Goal: Transaction & Acquisition: Purchase product/service

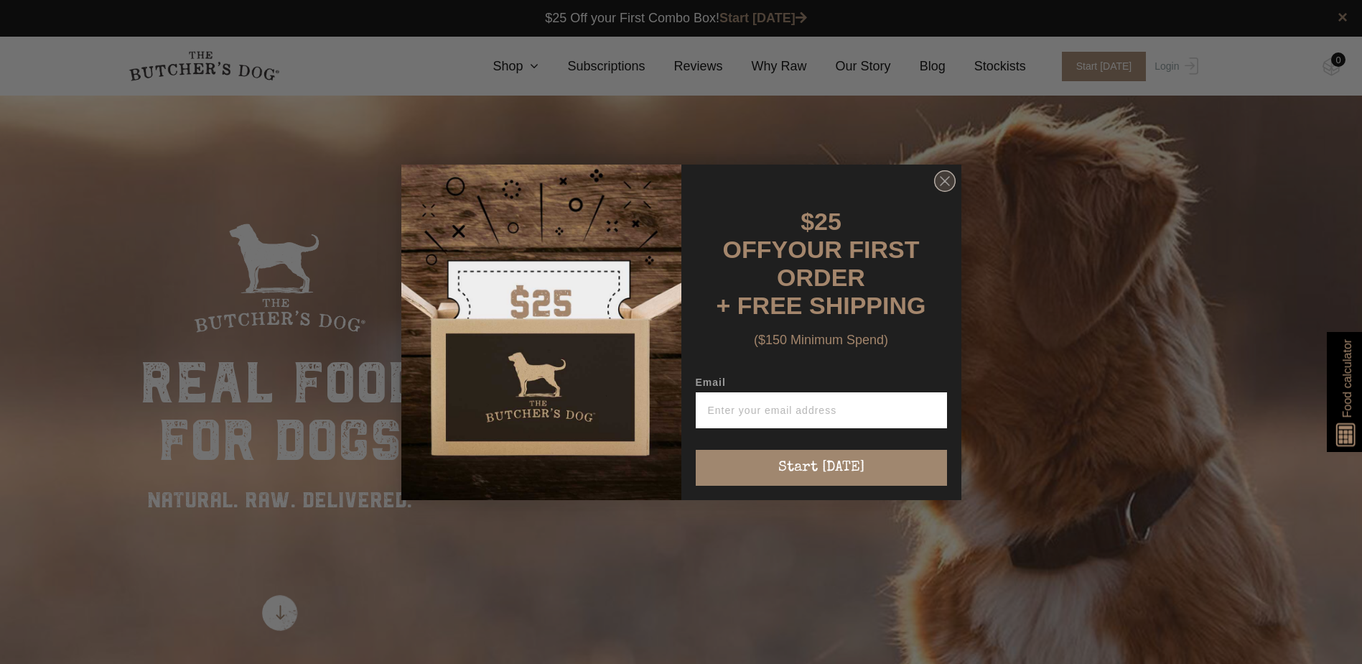
click at [943, 185] on icon "Close dialog" at bounding box center [945, 181] width 9 height 9
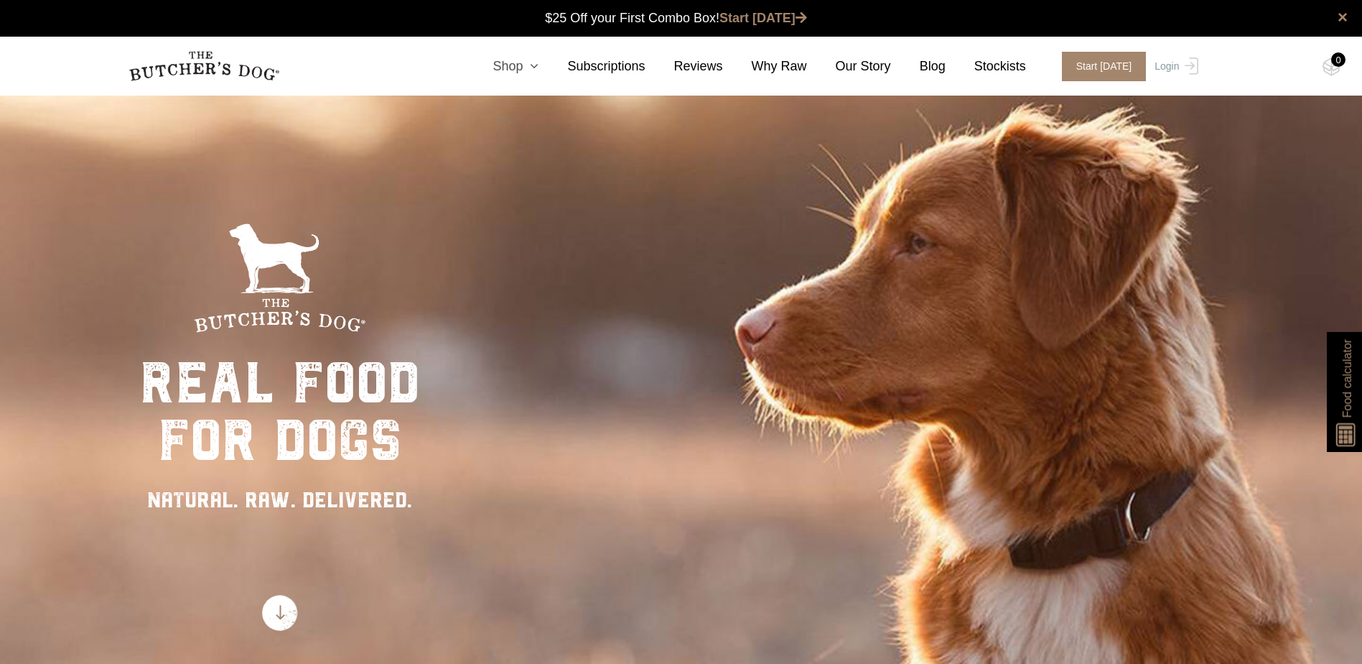
click at [539, 66] on icon at bounding box center [531, 66] width 16 height 13
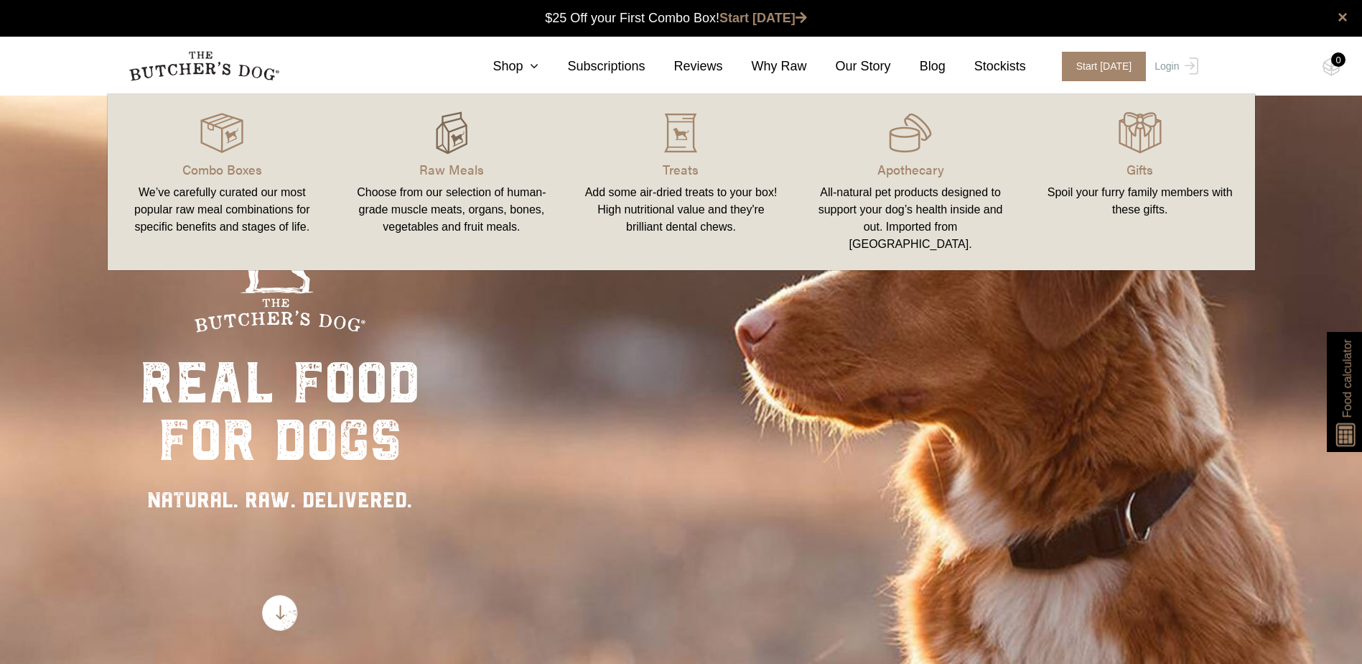
click at [452, 152] on img at bounding box center [451, 132] width 43 height 43
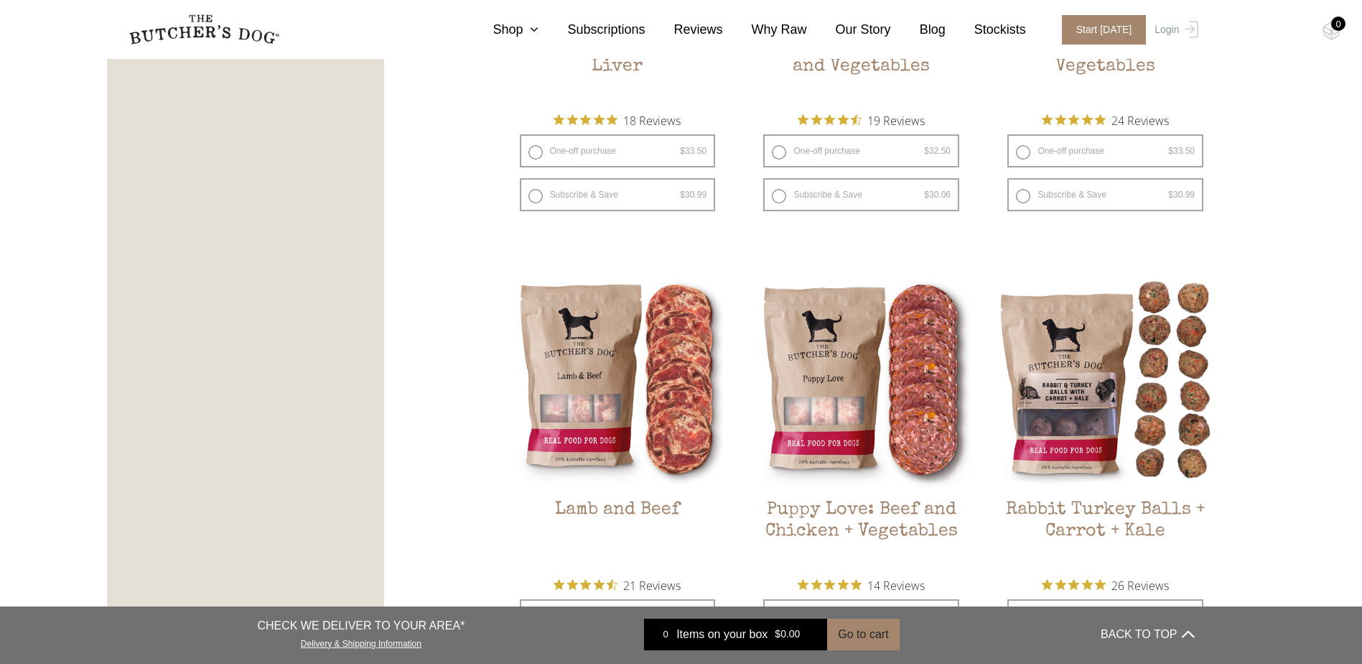
scroll to position [1149, 0]
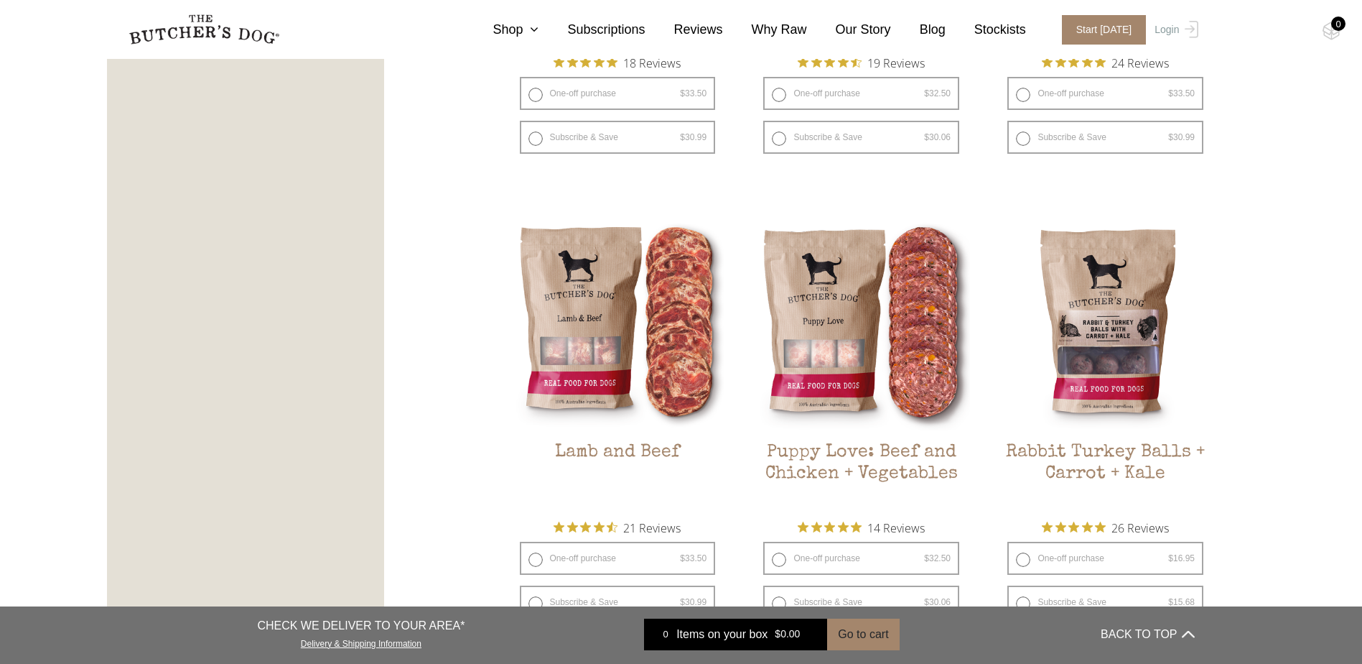
click at [1111, 465] on h2 "Rabbit Turkey Balls + Carrot + Kale" at bounding box center [1106, 476] width 218 height 68
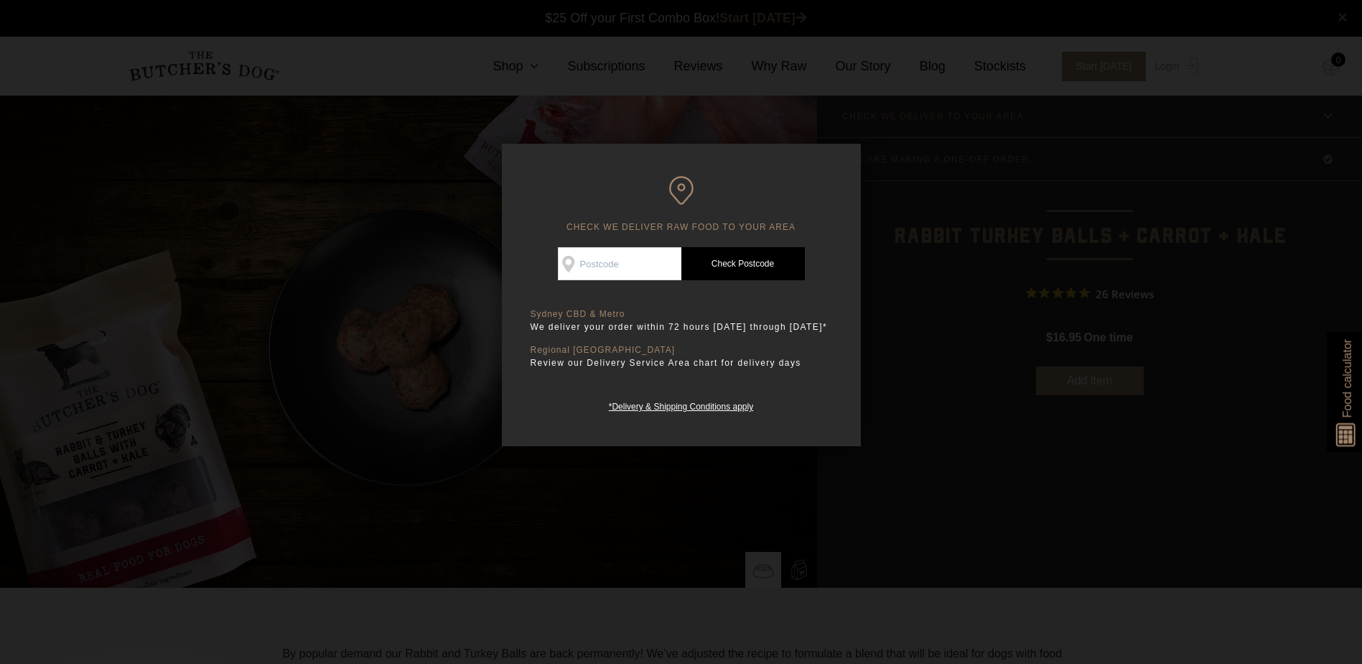
click at [960, 376] on div at bounding box center [681, 332] width 1362 height 664
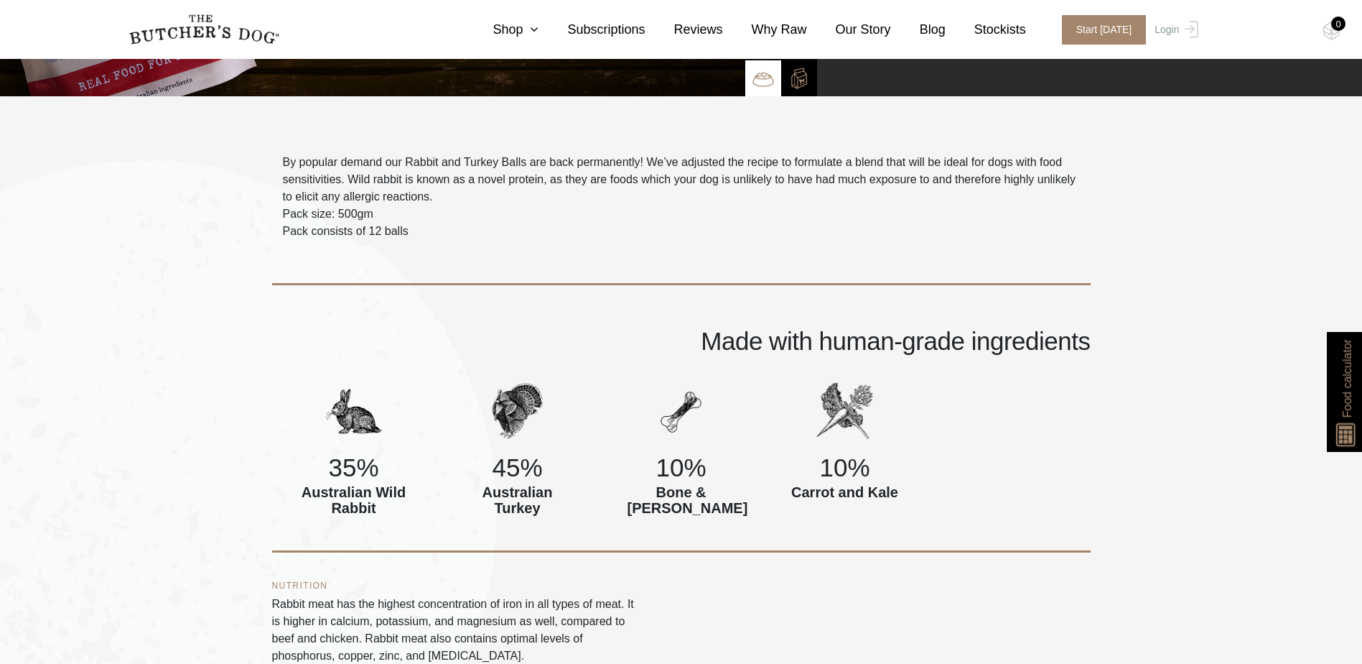
scroll to position [503, 0]
